Goal: Task Accomplishment & Management: Complete application form

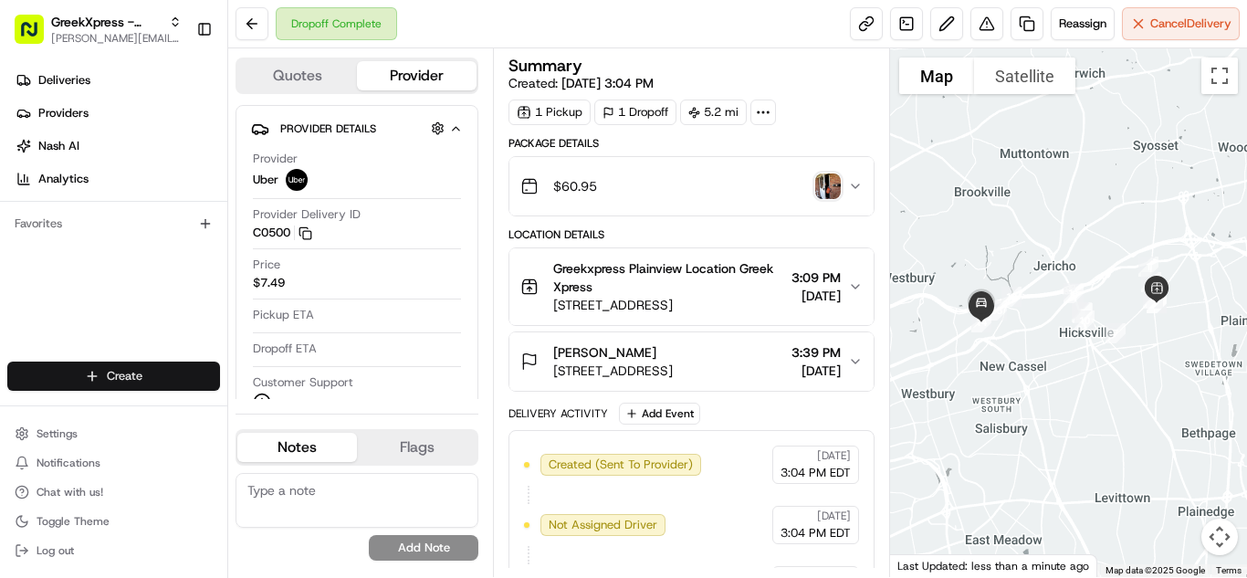
click at [109, 378] on html "GreekXpress - Plainview [EMAIL_ADDRESS][DOMAIN_NAME] Toggle Sidebar Deliveries …" at bounding box center [623, 289] width 1247 height 578
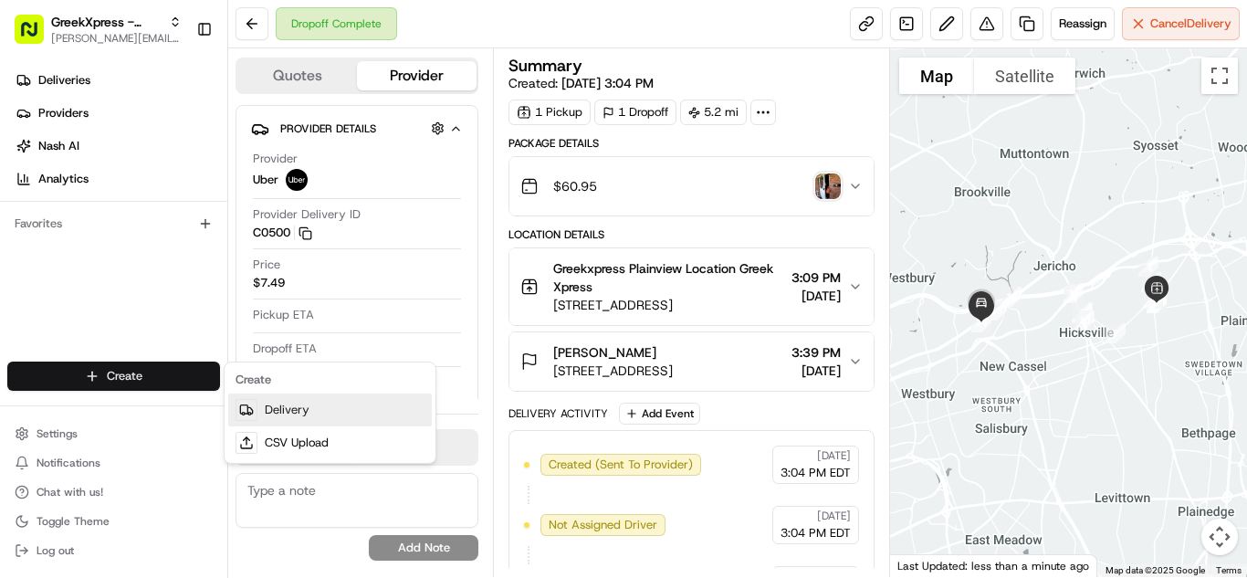
click at [288, 405] on link "Delivery" at bounding box center [330, 409] width 204 height 33
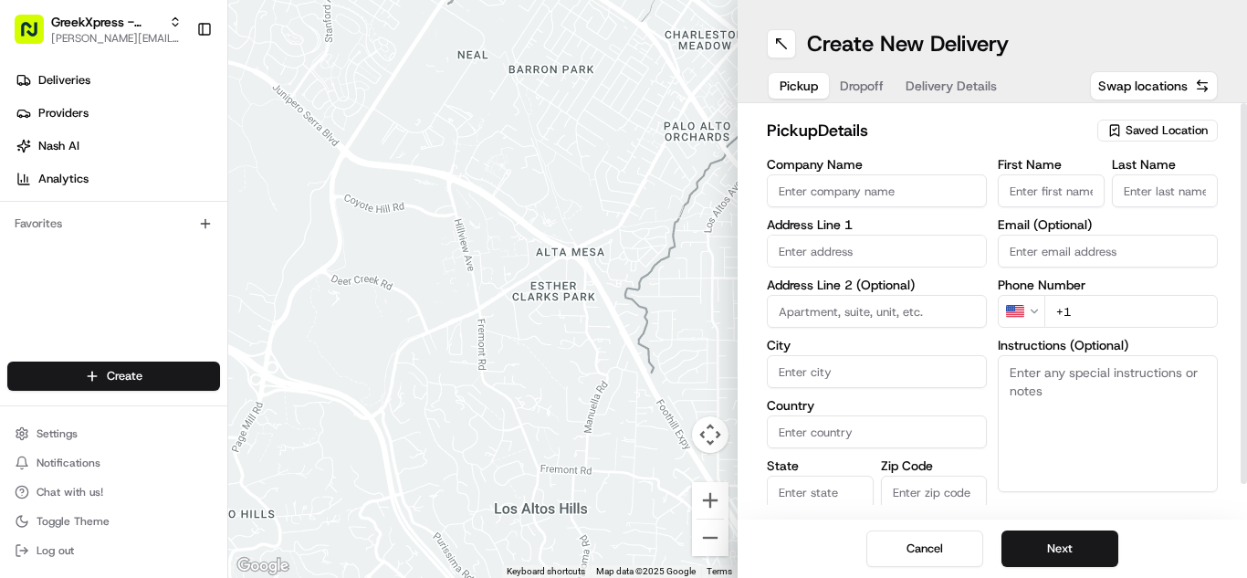
click at [1128, 132] on span "Saved Location" at bounding box center [1167, 130] width 82 height 16
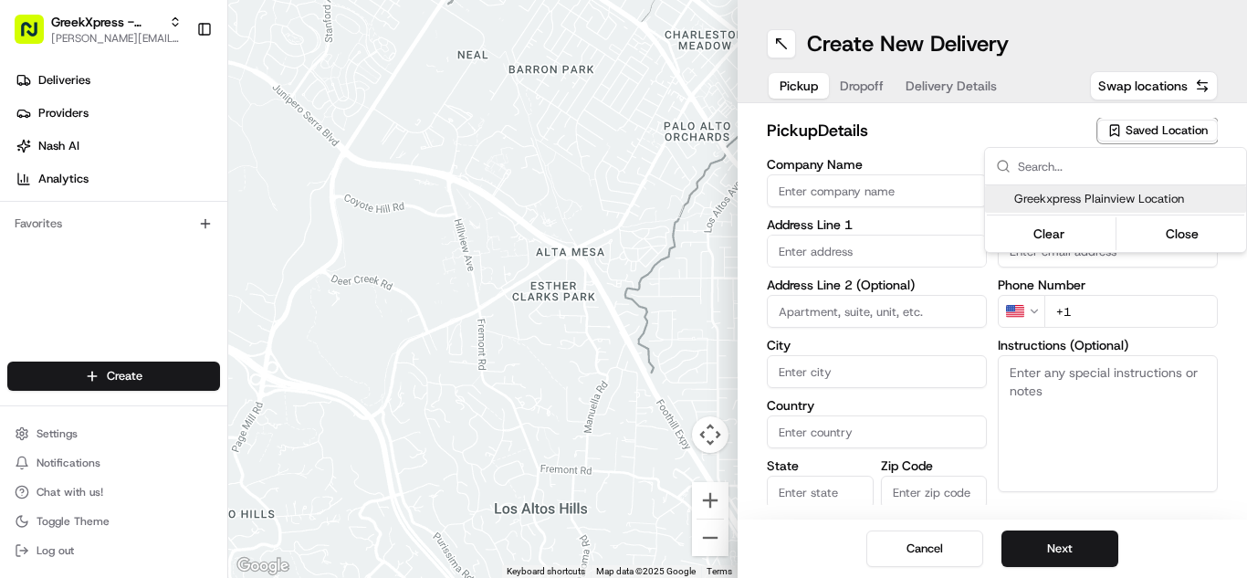
click at [1116, 194] on span "Greekxpress Plainview Location" at bounding box center [1126, 199] width 225 height 16
type input "Greekxpress Plainview Location"
type input "[STREET_ADDRESS]"
type input "Plainview"
type input "US"
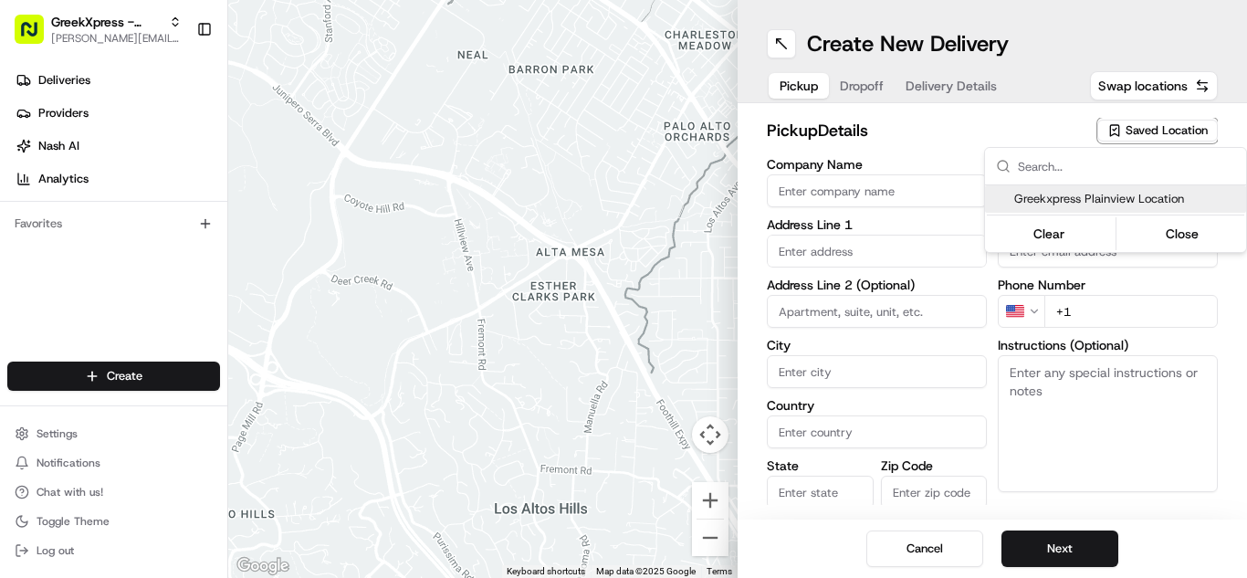
type input "NY"
type input "11803"
type input "Greek"
type input "Xpress"
type input "[PHONE_NUMBER]"
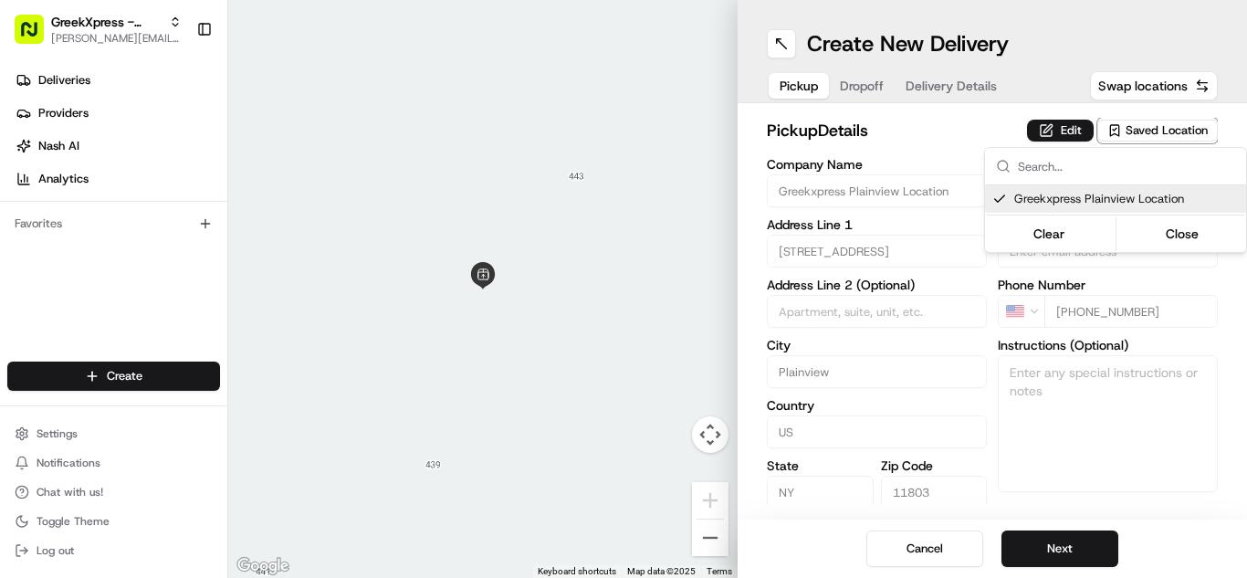
click at [1098, 195] on span "Greekxpress Plainview Location" at bounding box center [1126, 199] width 225 height 16
type input "+1"
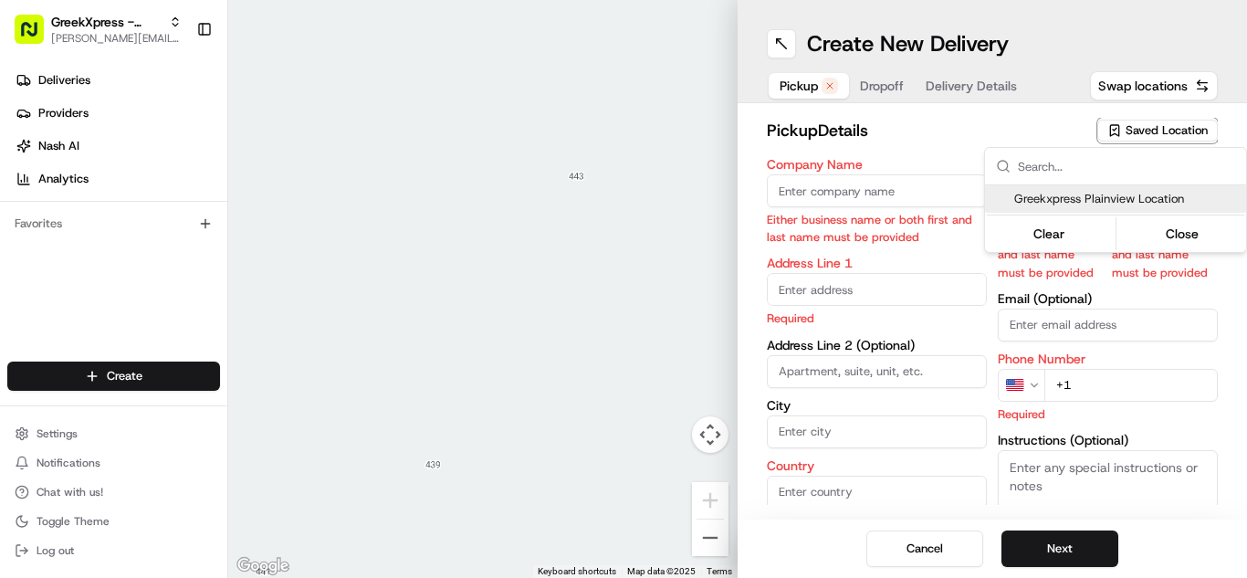
click at [1098, 195] on span "Greekxpress Plainview Location" at bounding box center [1126, 199] width 225 height 16
type input "Greekxpress Plainview Location"
type input "[STREET_ADDRESS]"
type input "Plainview"
type input "US"
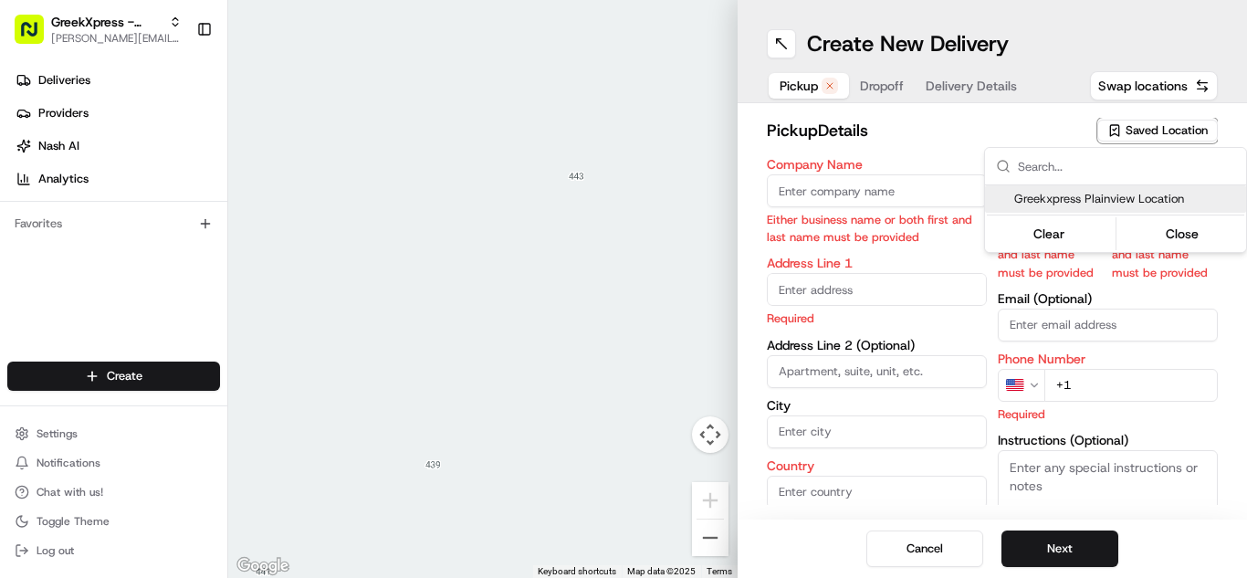
type input "NY"
type input "11803"
type input "Greek"
type input "Xpress"
type input "[PHONE_NUMBER]"
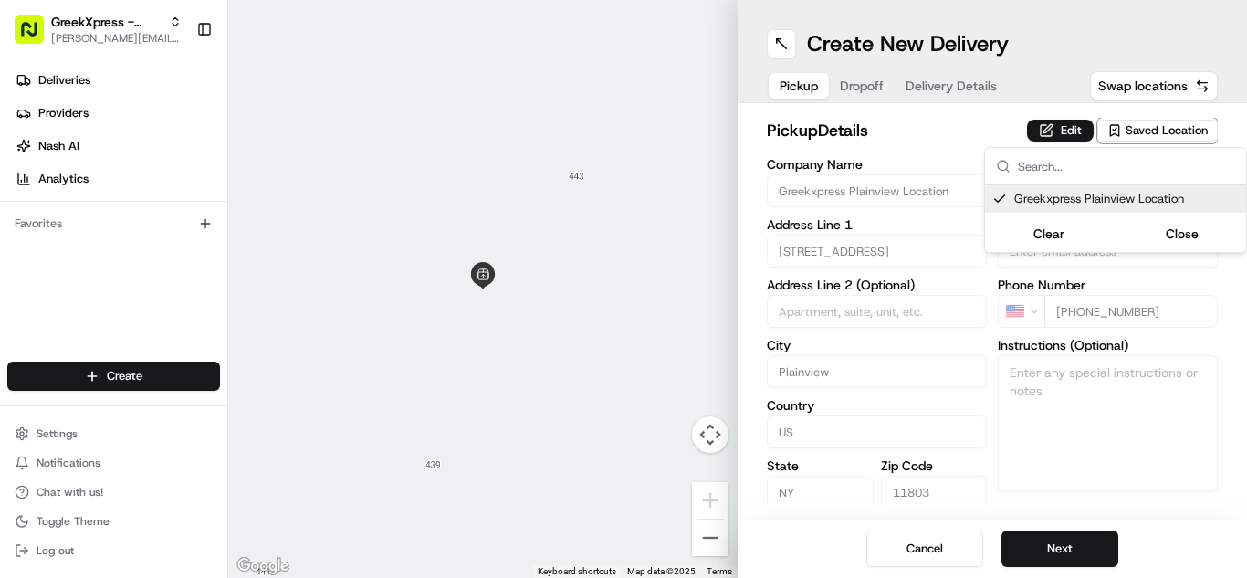
click at [1082, 558] on html "GreekXpress - Plainview [EMAIL_ADDRESS][DOMAIN_NAME] Toggle Sidebar Deliveries …" at bounding box center [623, 289] width 1247 height 578
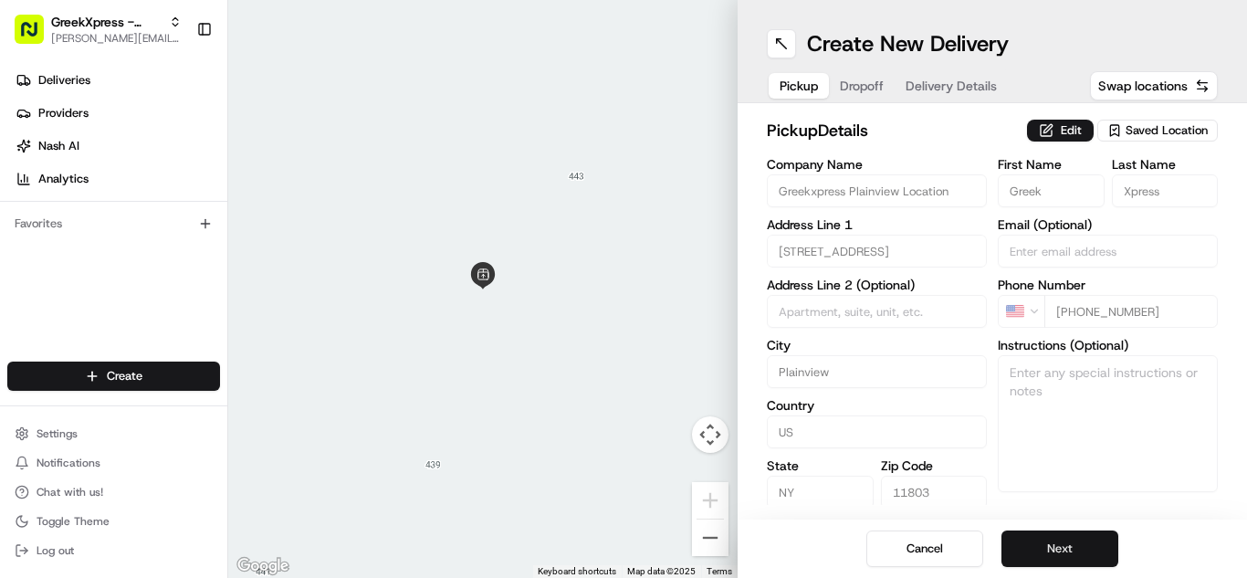
click at [1084, 555] on button "Next" at bounding box center [1059, 548] width 117 height 37
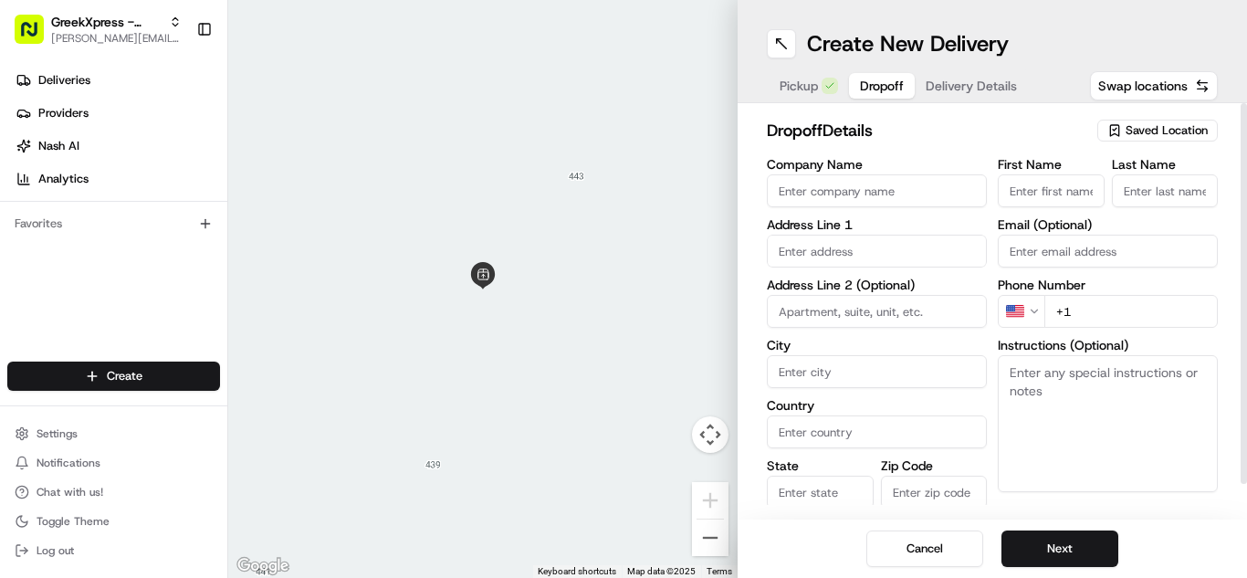
click at [1059, 194] on input "First Name" at bounding box center [1051, 190] width 107 height 33
click at [1038, 190] on input "First Name" at bounding box center [1051, 190] width 107 height 33
type input "[PERSON_NAME]"
click at [1167, 198] on input "Last Name" at bounding box center [1165, 190] width 107 height 33
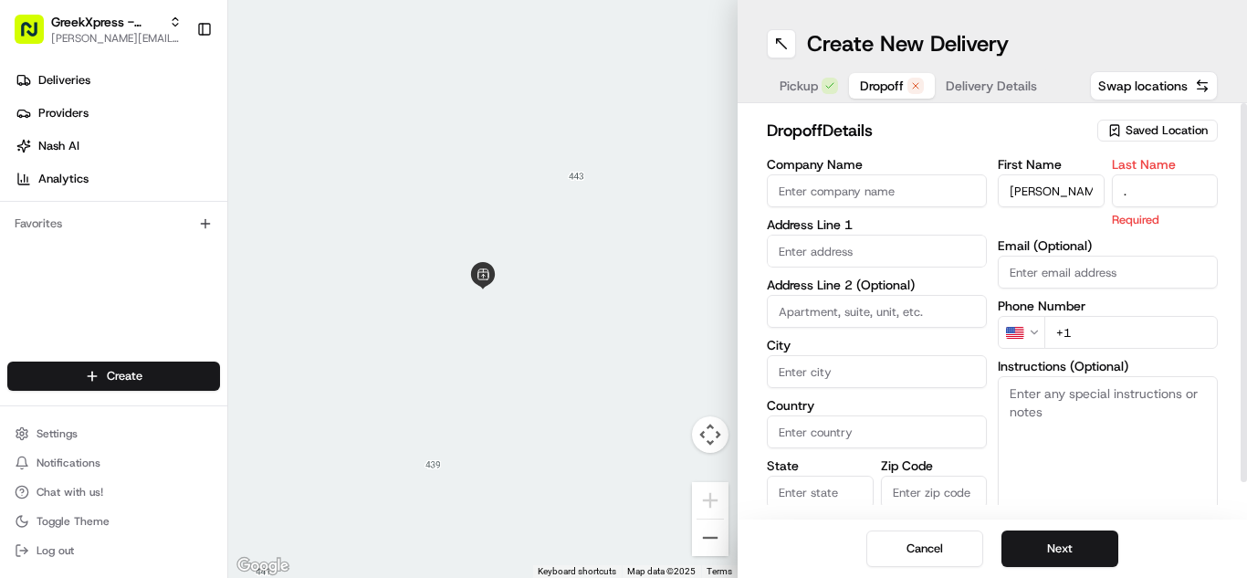
type input "."
click at [1165, 282] on div "First Name [PERSON_NAME] Last Name . Required Email (Optional) Phone Number US …" at bounding box center [1108, 350] width 220 height 385
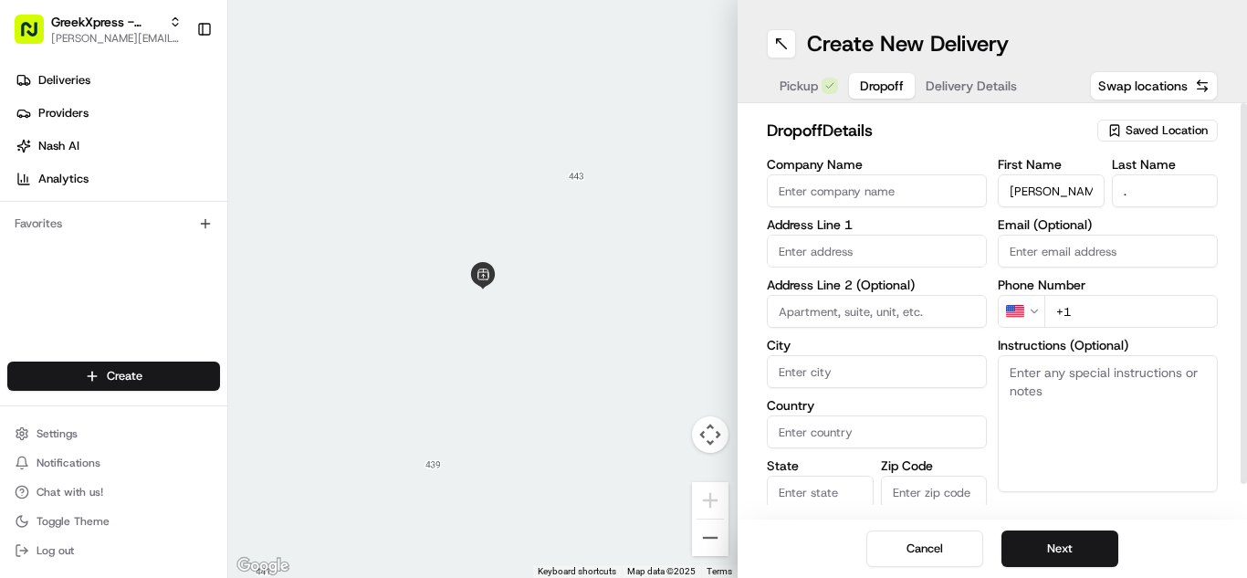
click at [1150, 313] on input "+1" at bounding box center [1130, 311] width 173 height 33
type input "[PHONE_NUMBER]"
click at [1115, 383] on textarea "Instructions (Optional)" at bounding box center [1108, 423] width 220 height 137
paste textarea "PLEASE HAND FOOD DIRECTLY TO CUSTOMER, DO NOT LEAVE IT OUTSIDE, THANK YOU!!"
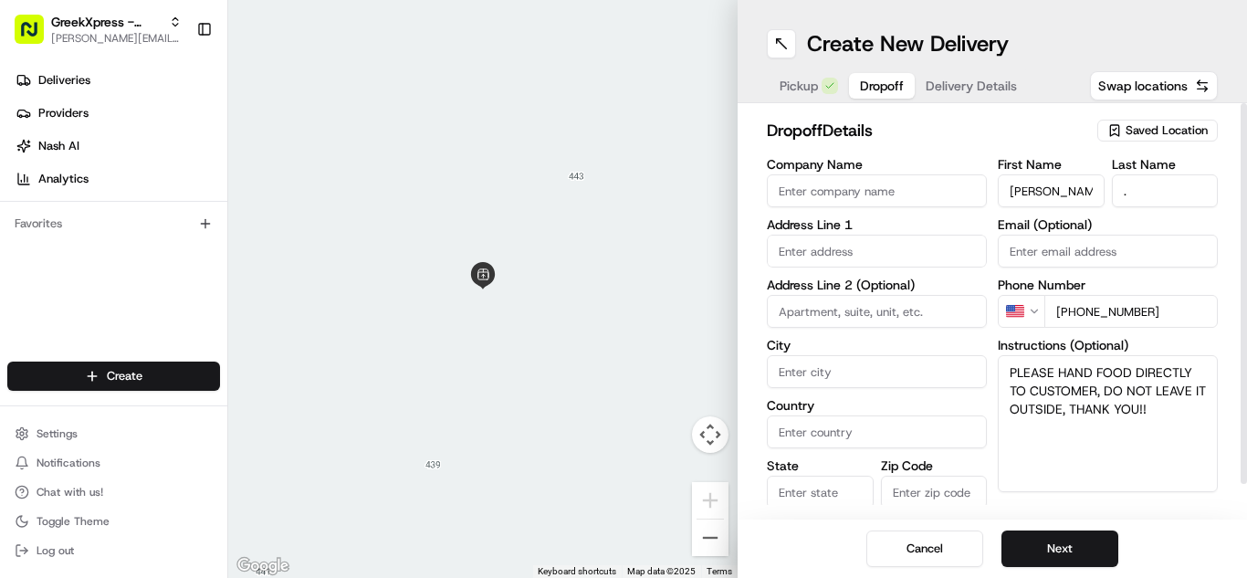
type textarea "PLEASE HAND FOOD DIRECTLY TO CUSTOMER, DO NOT LEAVE IT OUTSIDE, THANK YOU!!"
click at [827, 246] on input "text" at bounding box center [877, 251] width 220 height 33
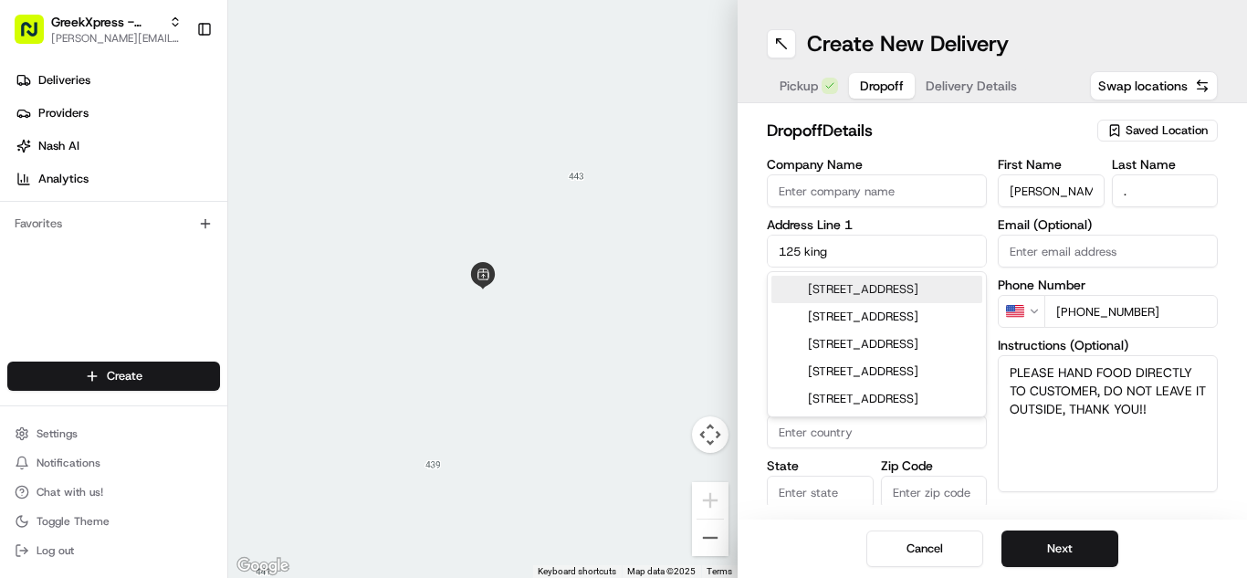
type input "[STREET_ADDRESS]"
type input "[GEOGRAPHIC_DATA]"
type input "NY"
type input "11801"
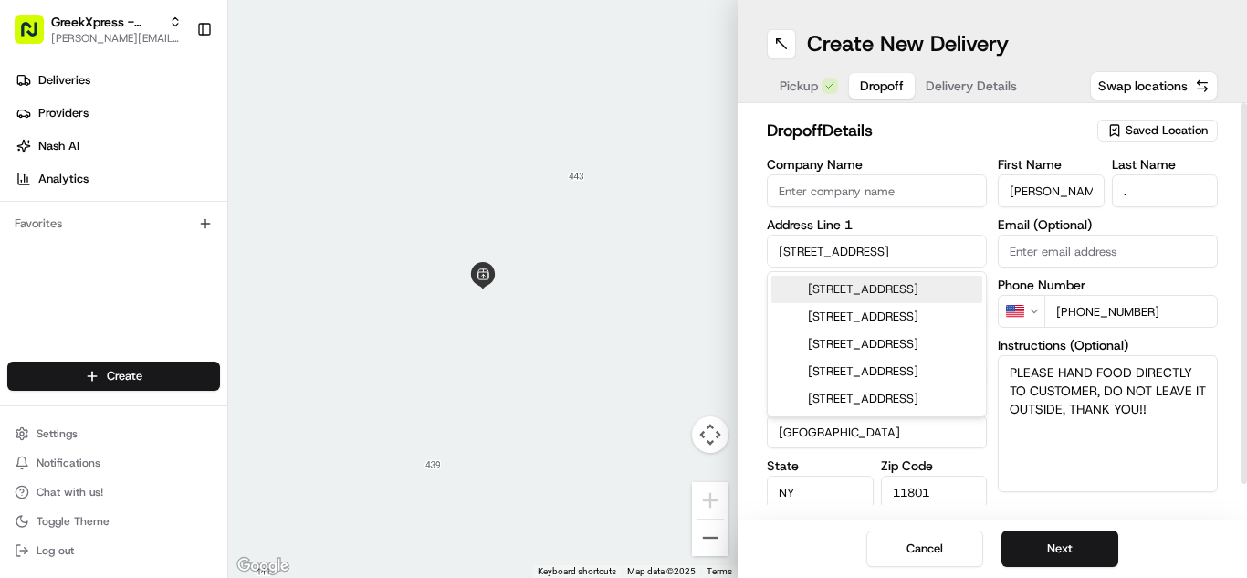
click at [890, 252] on input "[STREET_ADDRESS]" at bounding box center [877, 251] width 220 height 33
click at [835, 298] on div "[STREET_ADDRESS]" at bounding box center [876, 289] width 211 height 27
type input "[STREET_ADDRESS]"
type input "Hillside"
type input "NJ"
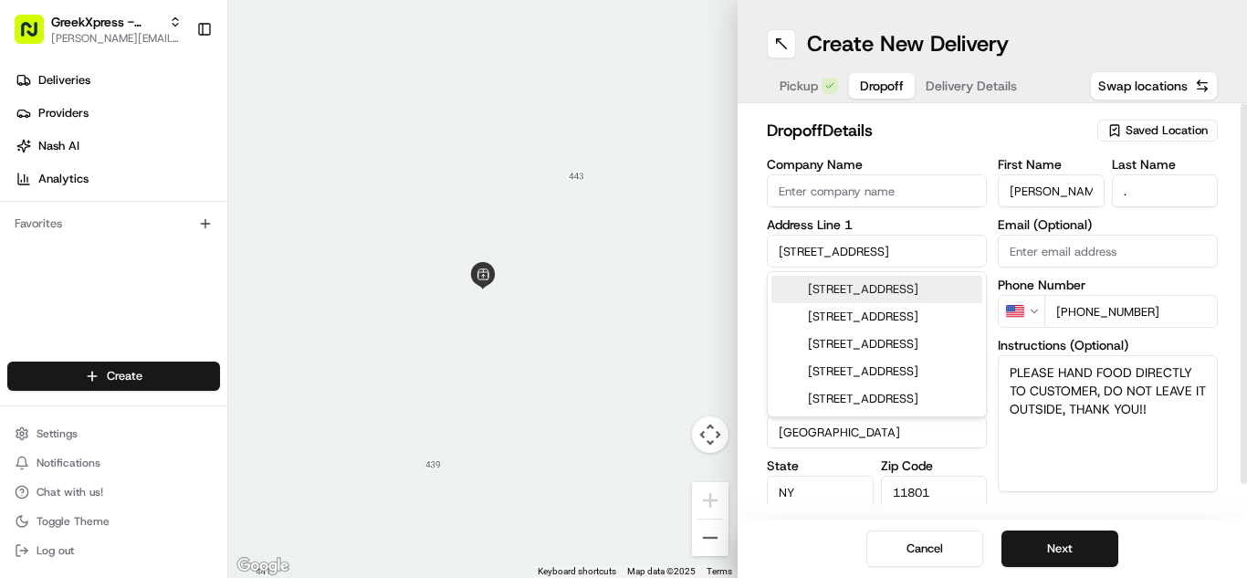
type input "07205"
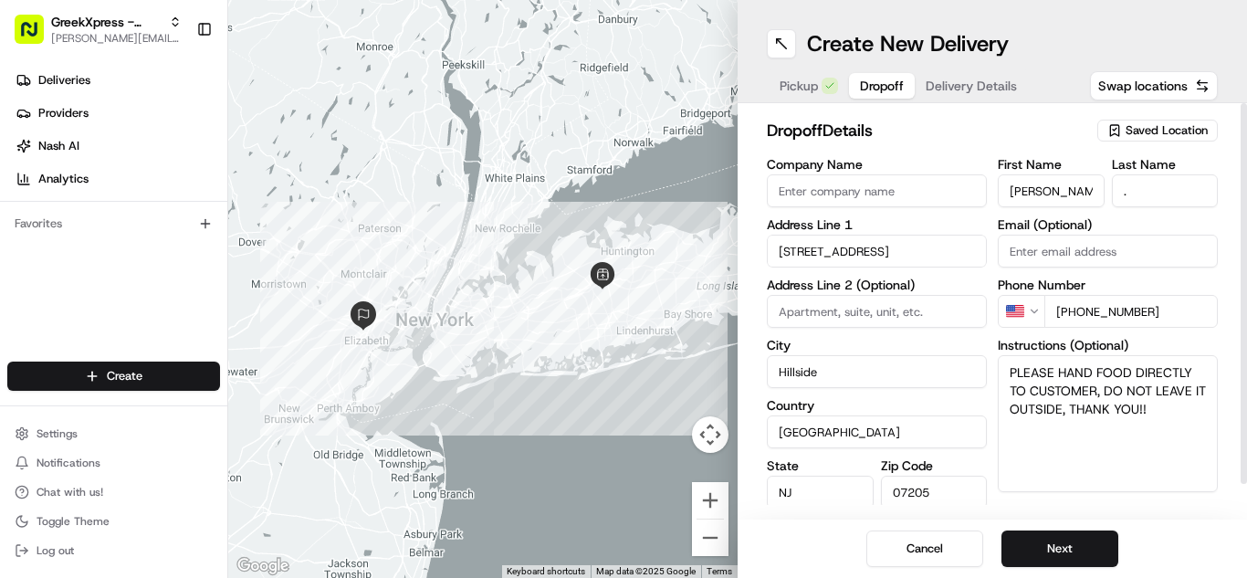
click at [921, 246] on input "[STREET_ADDRESS]" at bounding box center [877, 251] width 220 height 33
click at [922, 293] on div "[STREET_ADDRESS]" at bounding box center [876, 289] width 211 height 27
type input "[STREET_ADDRESS]"
type input "[GEOGRAPHIC_DATA]"
type input "NY"
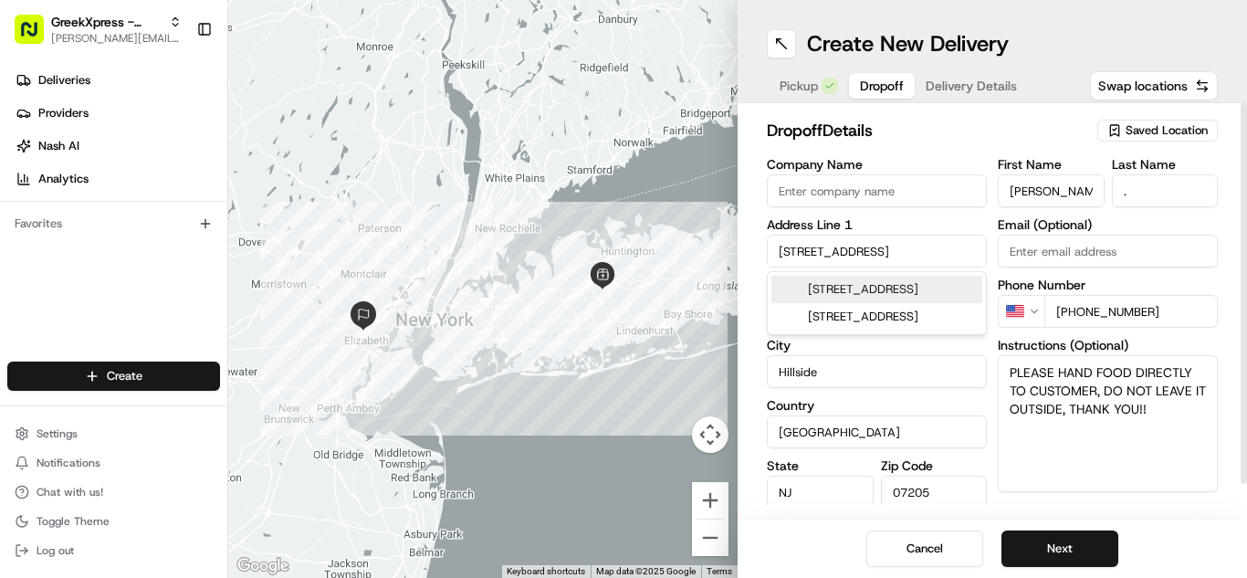
type input "11801"
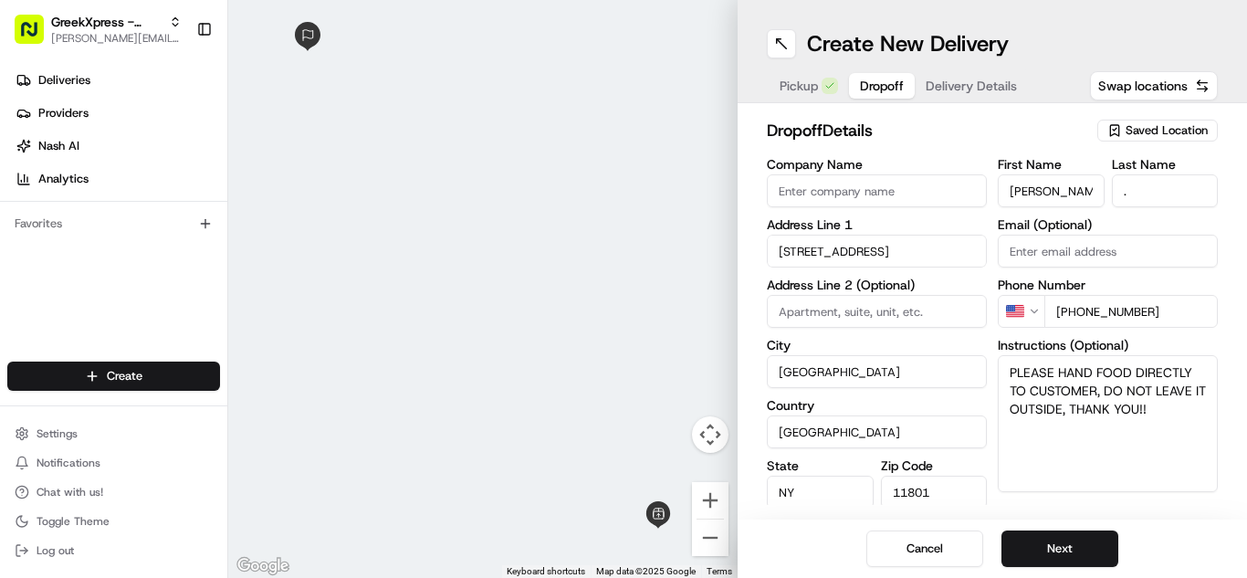
type input "[STREET_ADDRESS]"
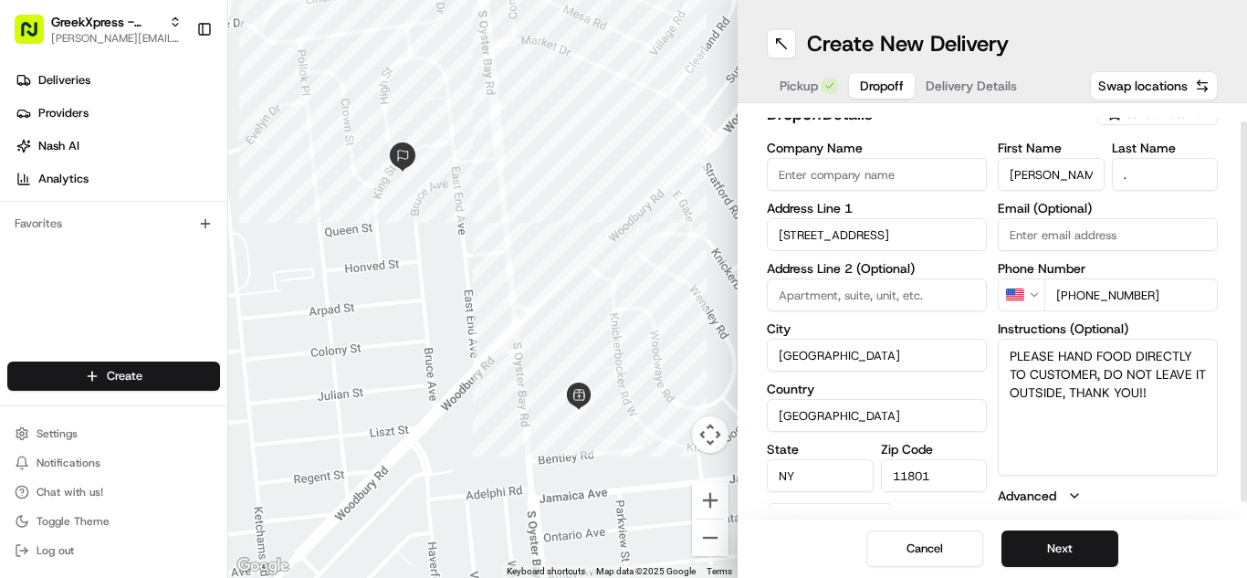
scroll to position [18, 0]
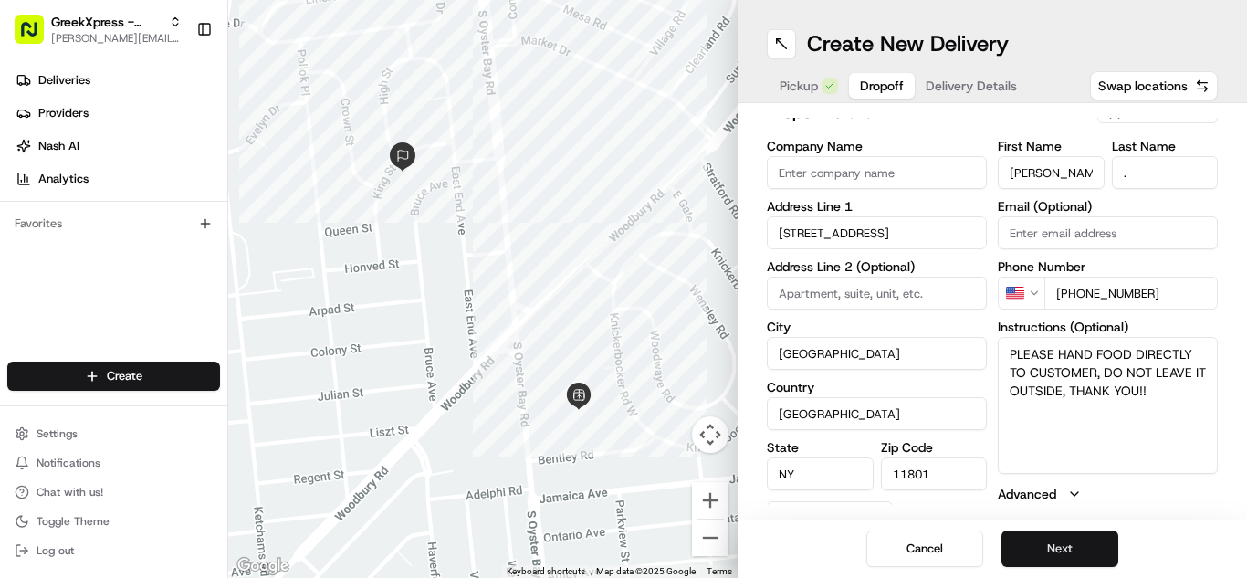
click at [1072, 557] on button "Next" at bounding box center [1059, 548] width 117 height 37
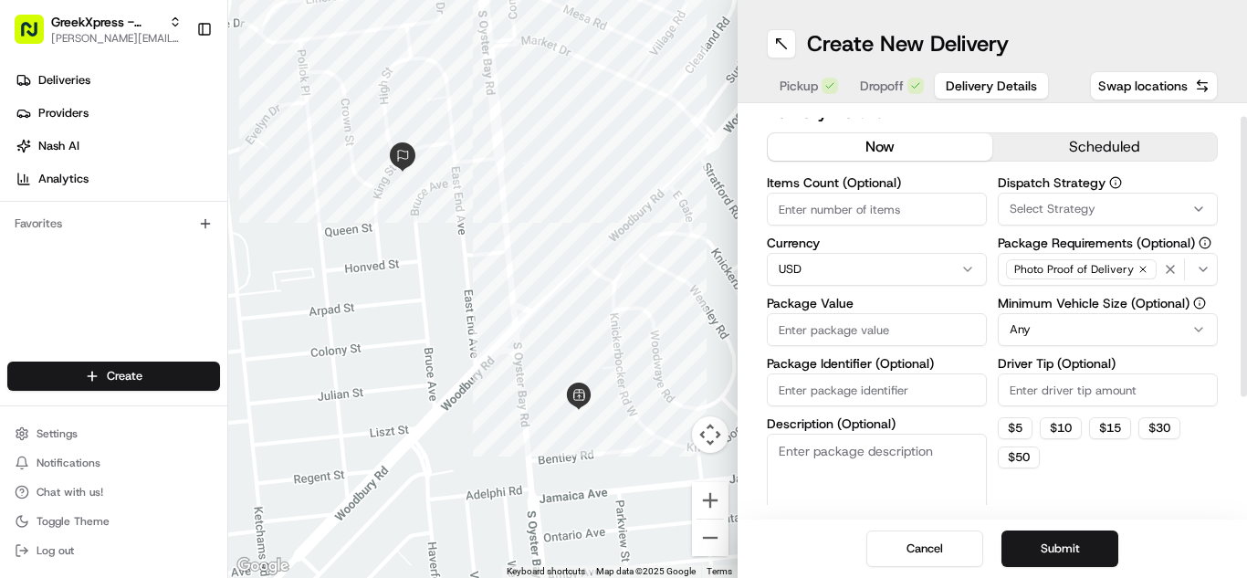
click at [798, 327] on input "Package Value" at bounding box center [877, 329] width 220 height 33
type input "19.45"
click at [1055, 394] on input "Driver Tip (Optional)" at bounding box center [1108, 389] width 220 height 33
type input "3.00"
click at [1097, 556] on button "Submit" at bounding box center [1059, 548] width 117 height 37
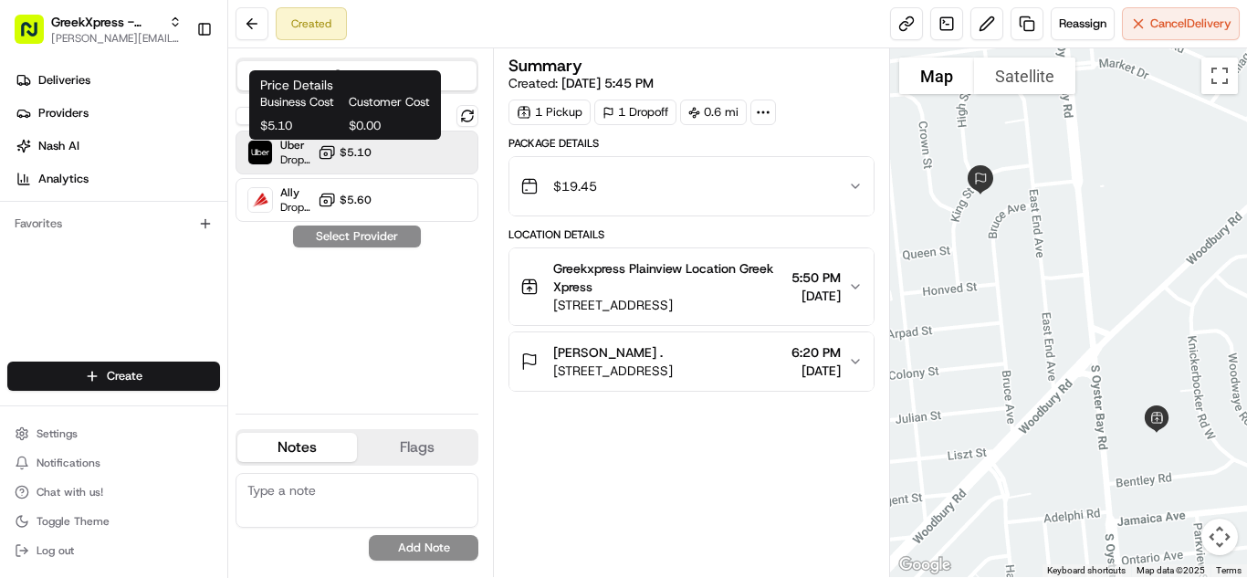
click at [332, 152] on rect at bounding box center [326, 154] width 12 height 9
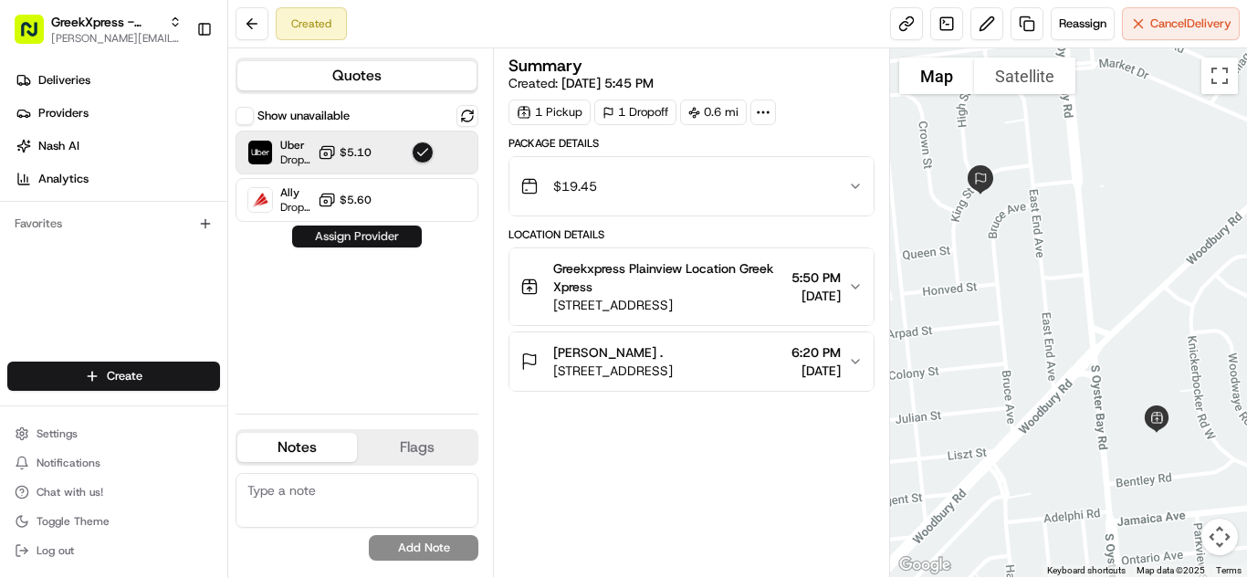
click at [355, 236] on button "Assign Provider" at bounding box center [357, 236] width 130 height 22
